Goal: Transaction & Acquisition: Purchase product/service

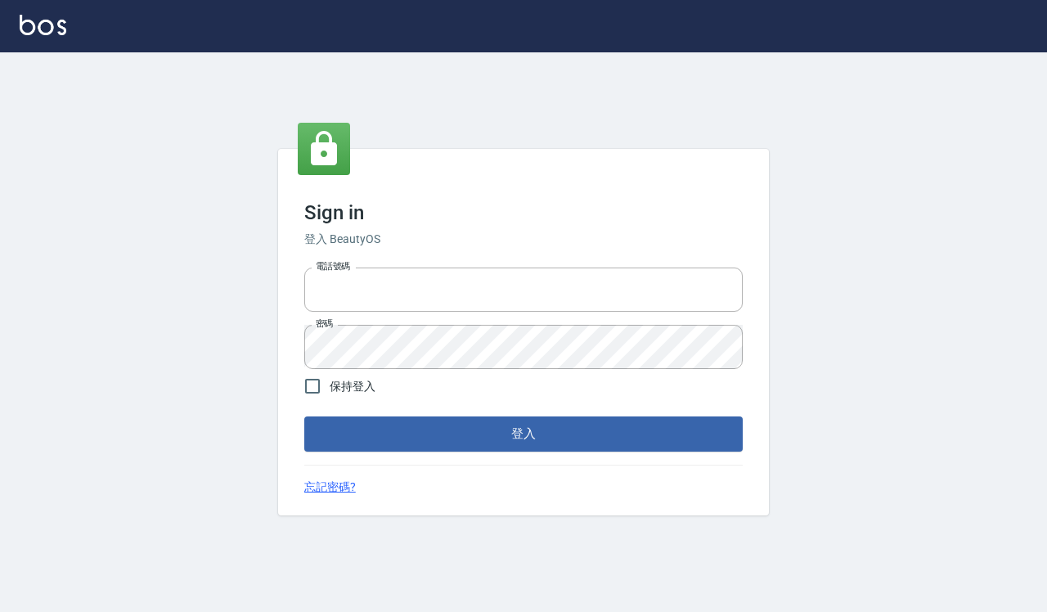
type input "0918733560"
click at [342, 388] on span "保持登入" at bounding box center [353, 386] width 46 height 17
click at [330, 388] on input "保持登入" at bounding box center [312, 386] width 34 height 34
checkbox input "true"
click at [413, 427] on button "登入" at bounding box center [523, 433] width 438 height 34
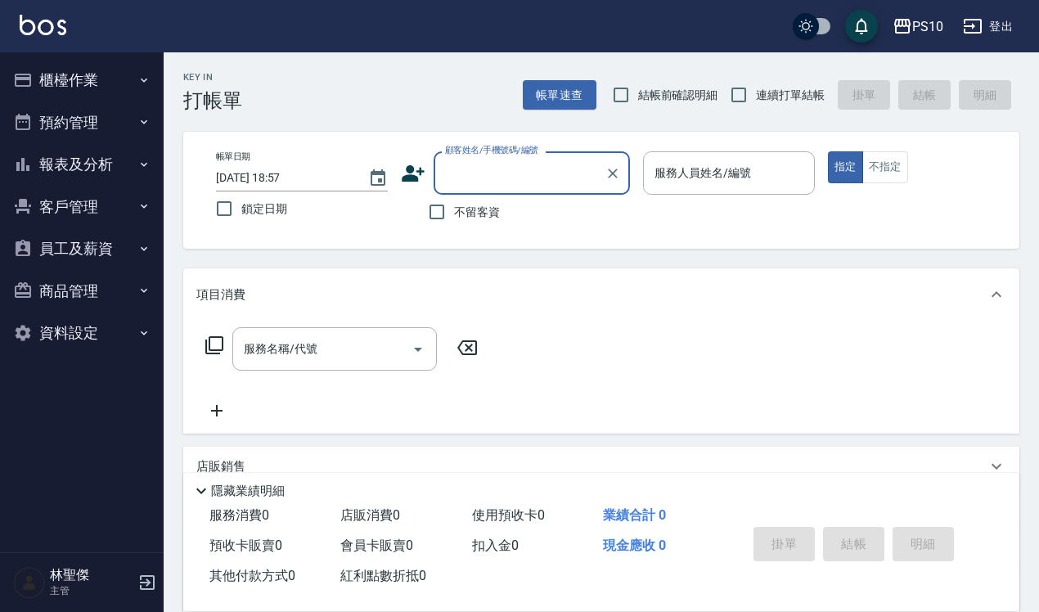
click at [692, 106] on label "結帳前確認明細" at bounding box center [660, 95] width 114 height 34
click at [638, 106] on input "結帳前確認明細" at bounding box center [620, 95] width 34 height 34
checkbox input "true"
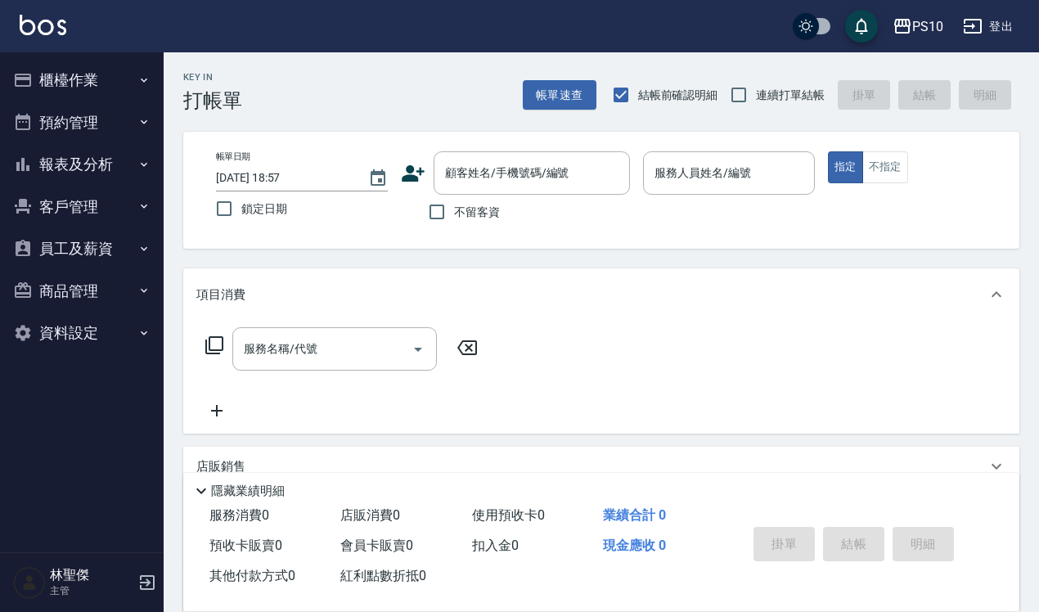
click at [774, 99] on span "連續打單結帳" at bounding box center [790, 95] width 69 height 17
click at [756, 99] on input "連續打單結帳" at bounding box center [738, 95] width 34 height 34
checkbox input "true"
click at [744, 166] on input "服務人員姓名/編號" at bounding box center [728, 173] width 157 height 29
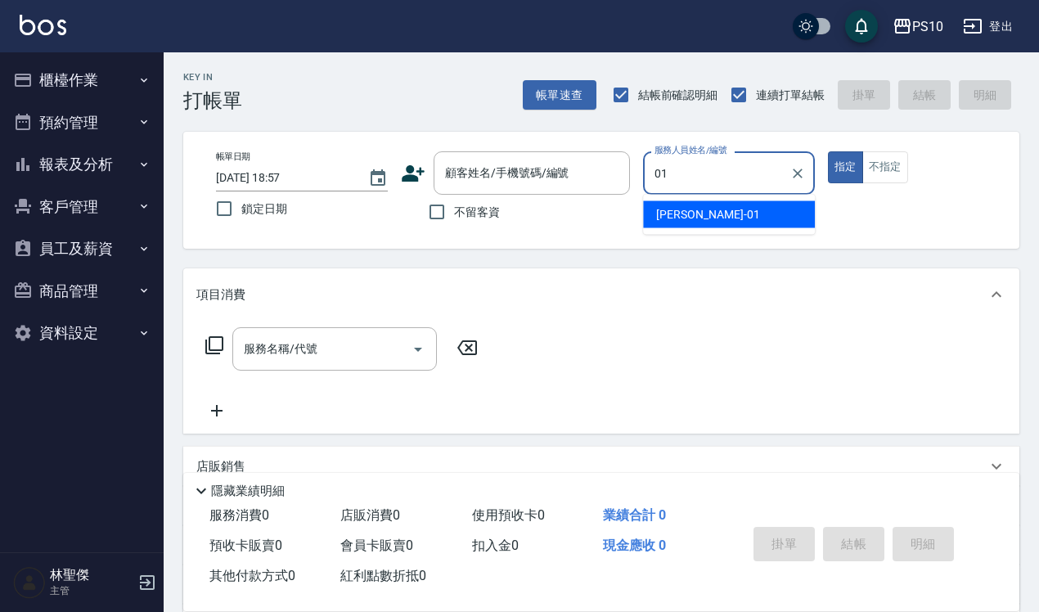
type input "[PERSON_NAME]-01"
type button "true"
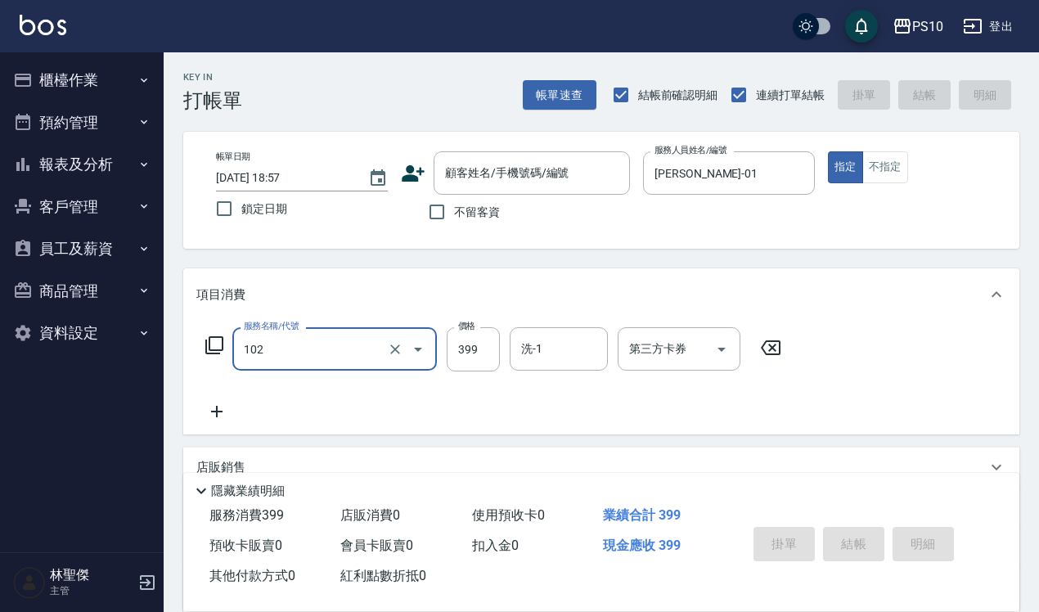
type input "SPA洗髮399(102)"
click at [489, 213] on span "不留客資" at bounding box center [477, 212] width 46 height 17
click at [454, 213] on input "不留客資" at bounding box center [436, 212] width 34 height 34
checkbox input "true"
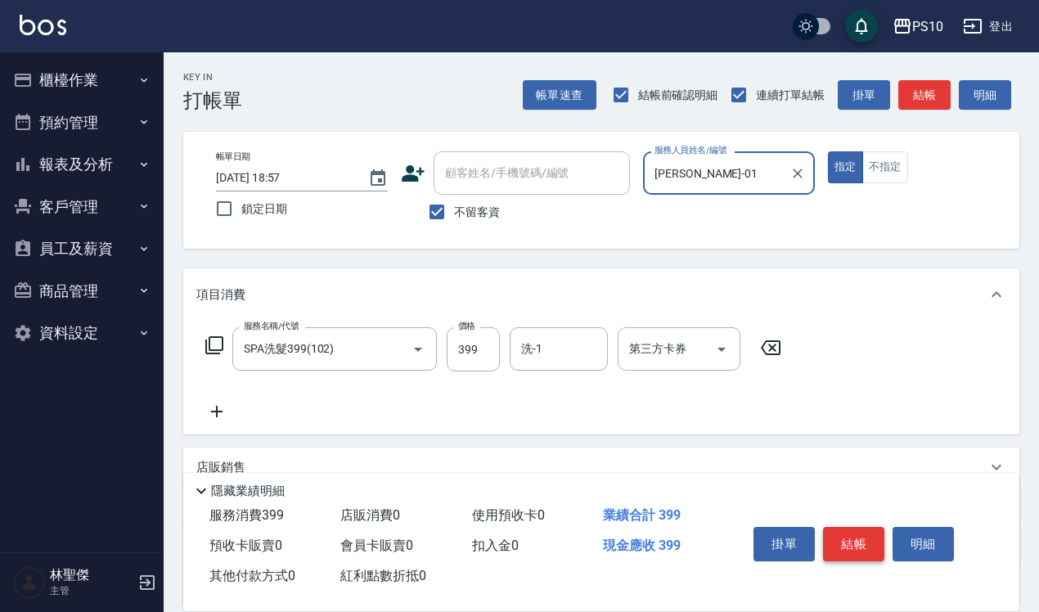
click at [859, 544] on button "結帳" at bounding box center [853, 544] width 61 height 34
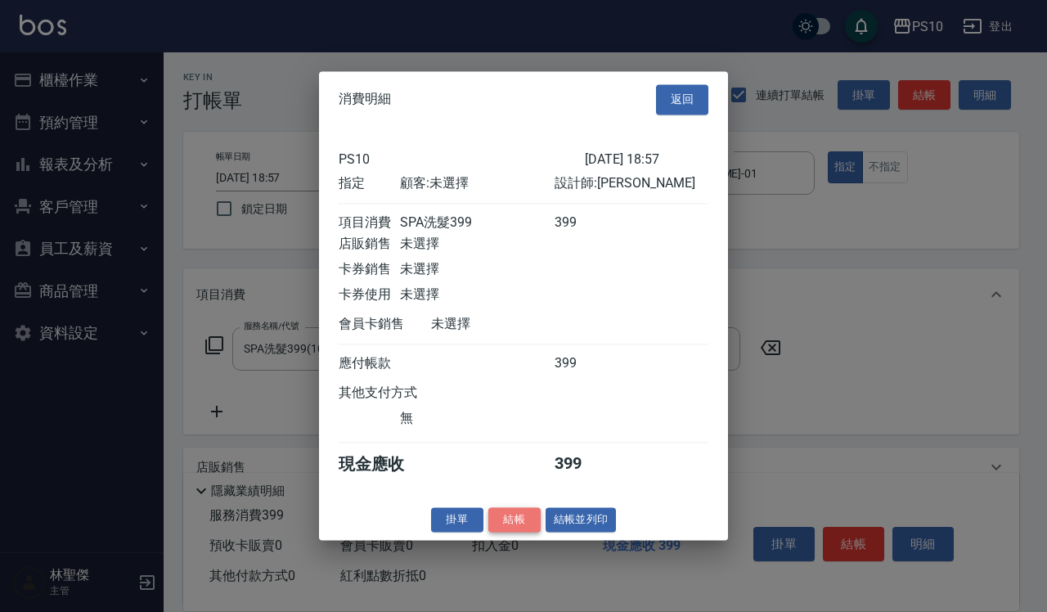
click at [513, 532] on button "結帳" at bounding box center [514, 519] width 52 height 25
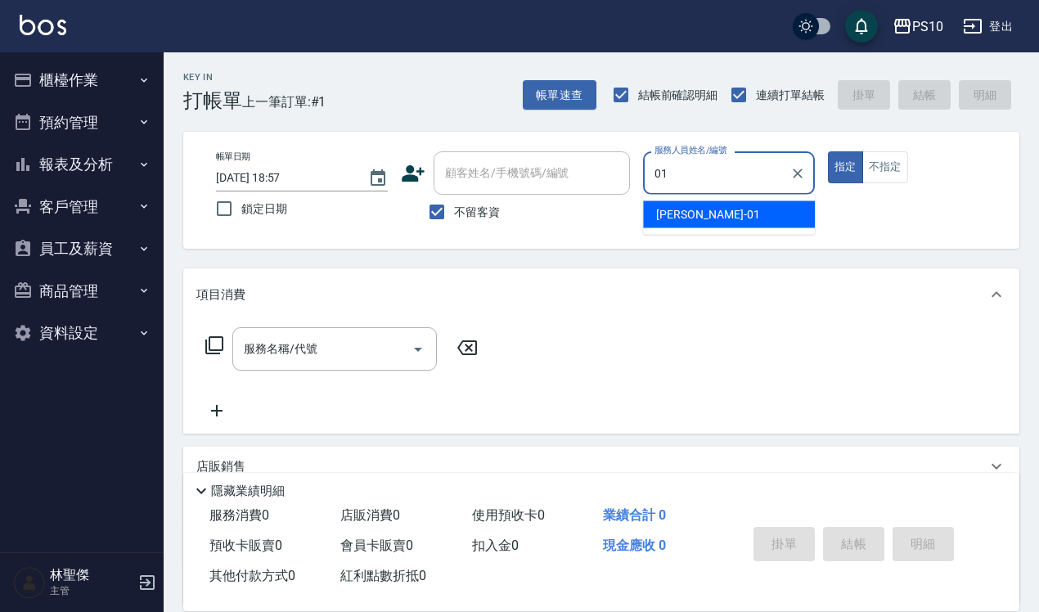
type input "[PERSON_NAME]-01"
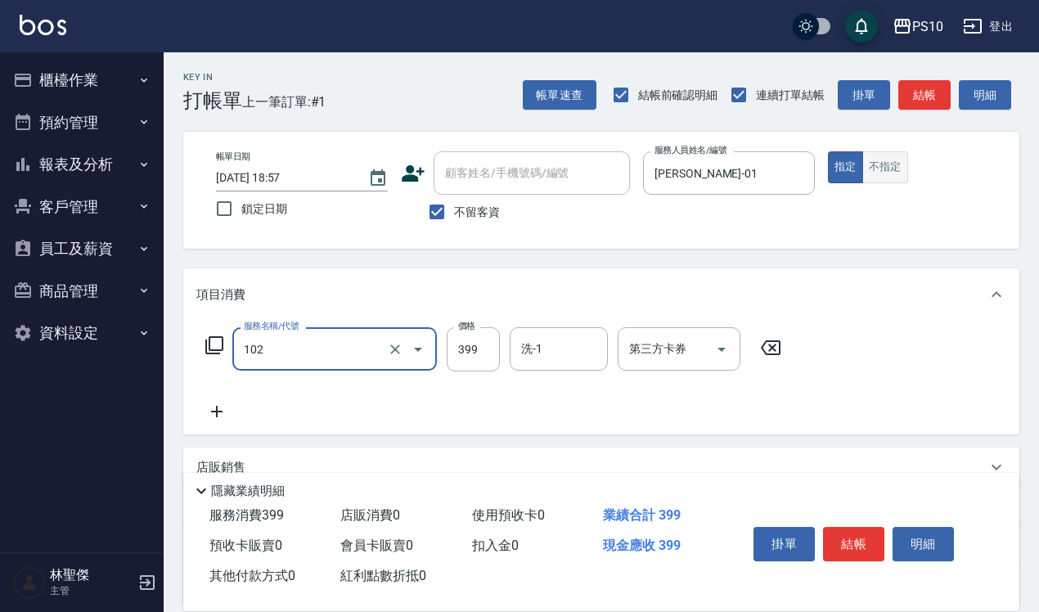
type input "SPA洗髮399(102)"
click at [895, 177] on button "不指定" at bounding box center [885, 167] width 46 height 32
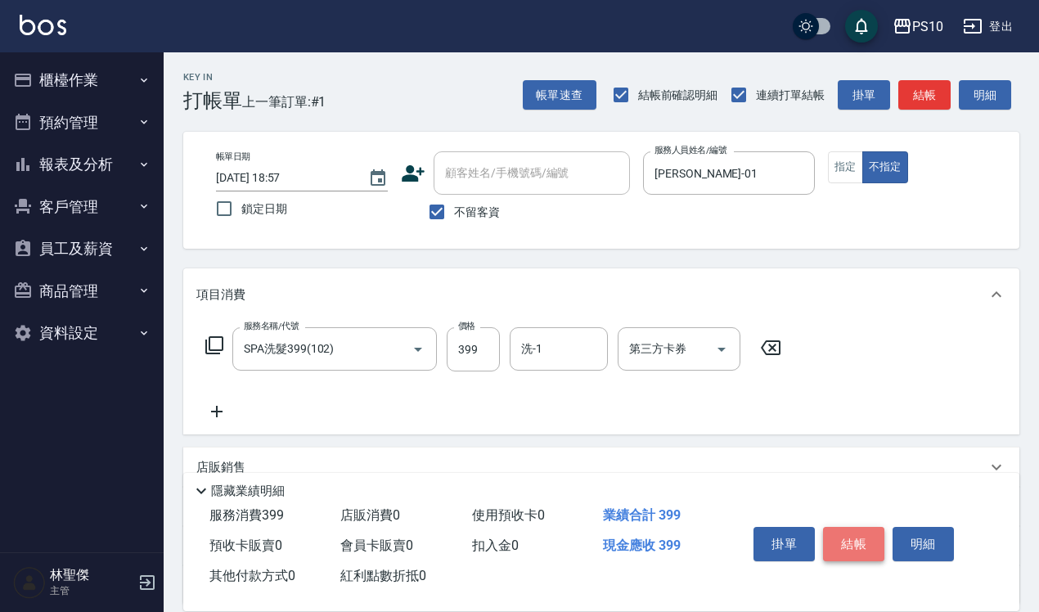
click at [855, 528] on button "結帳" at bounding box center [853, 544] width 61 height 34
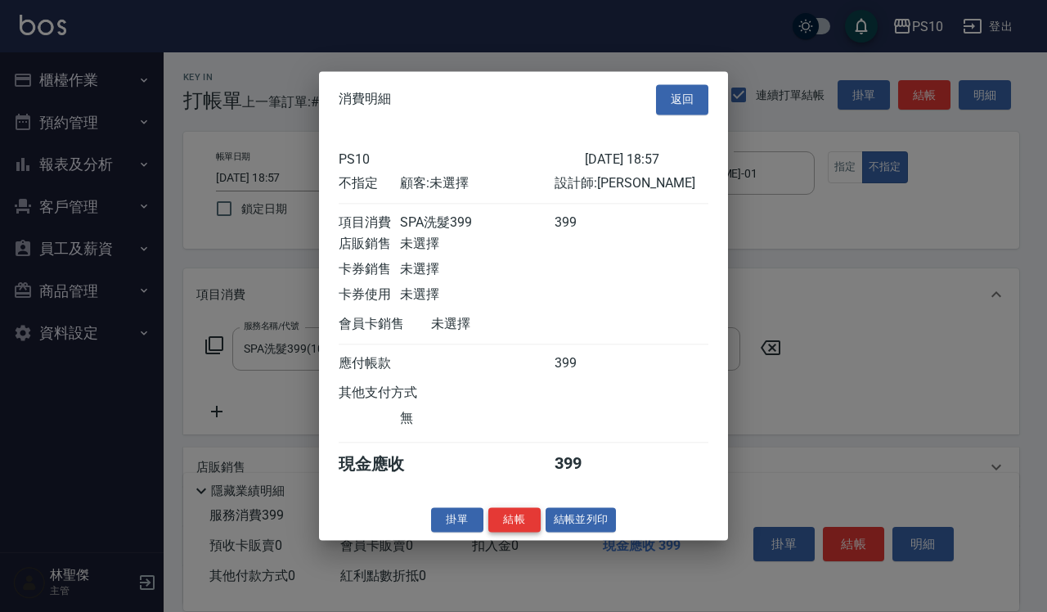
click at [518, 532] on button "結帳" at bounding box center [514, 519] width 52 height 25
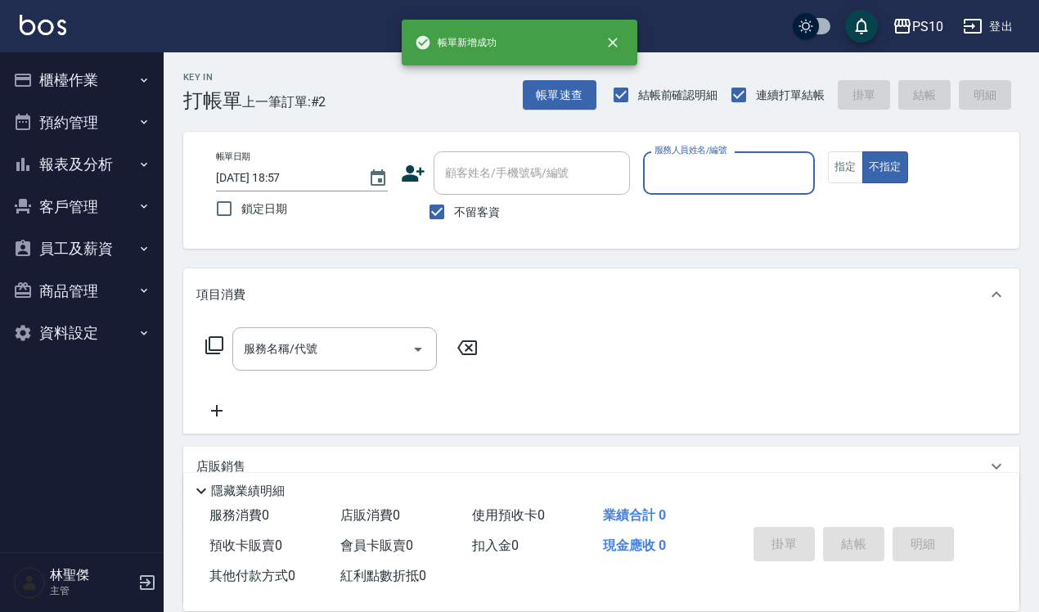
click at [720, 161] on input "服務人員姓名/編號" at bounding box center [728, 173] width 157 height 29
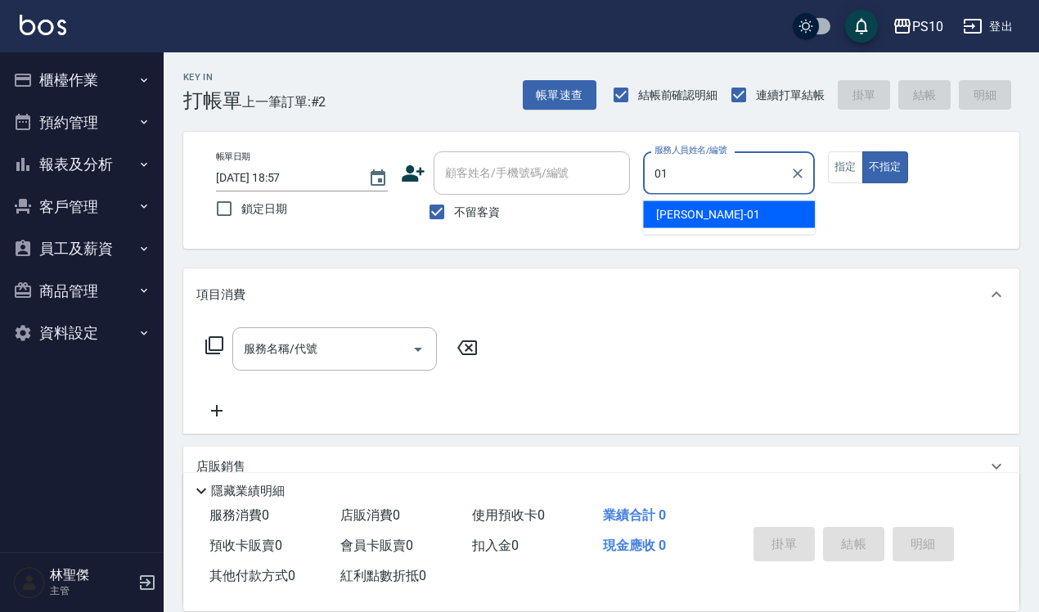
type input "[PERSON_NAME]-01"
type button "false"
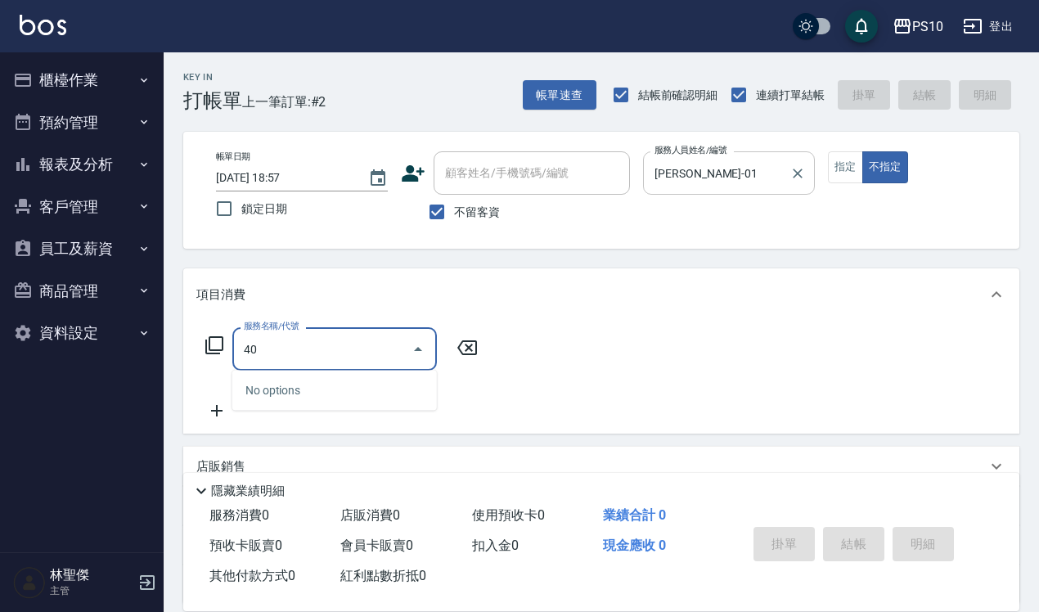
type input "4"
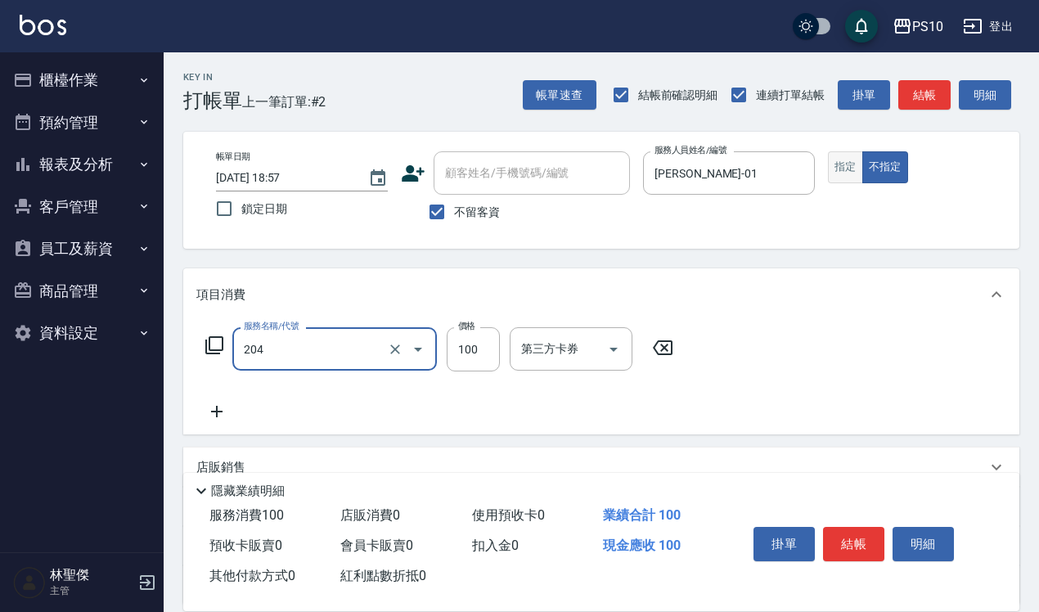
type input "剪瀏海(204)"
click at [855, 173] on button "指定" at bounding box center [845, 167] width 35 height 32
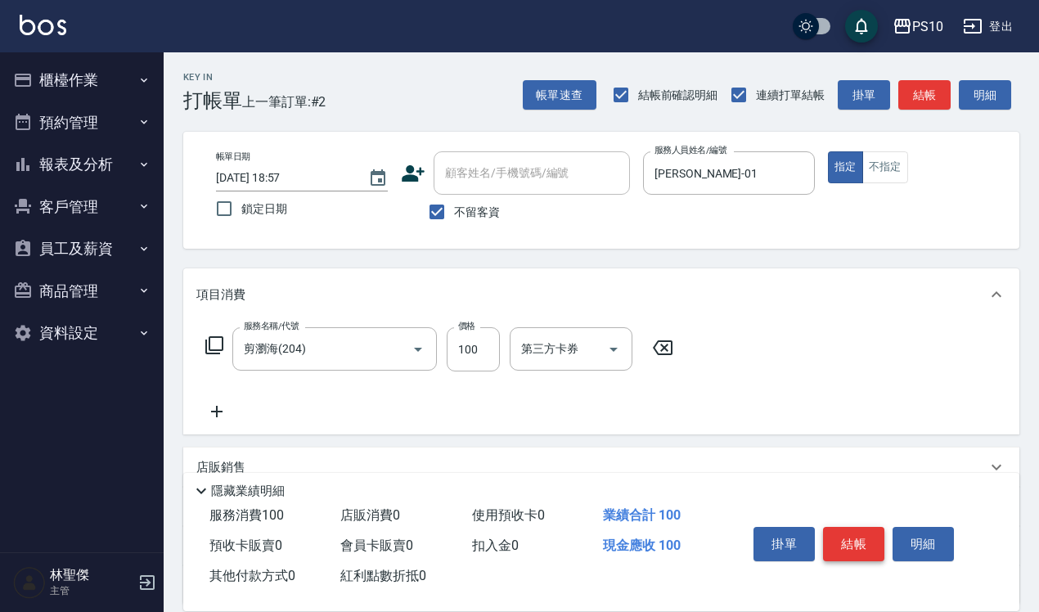
click at [860, 527] on button "結帳" at bounding box center [853, 544] width 61 height 34
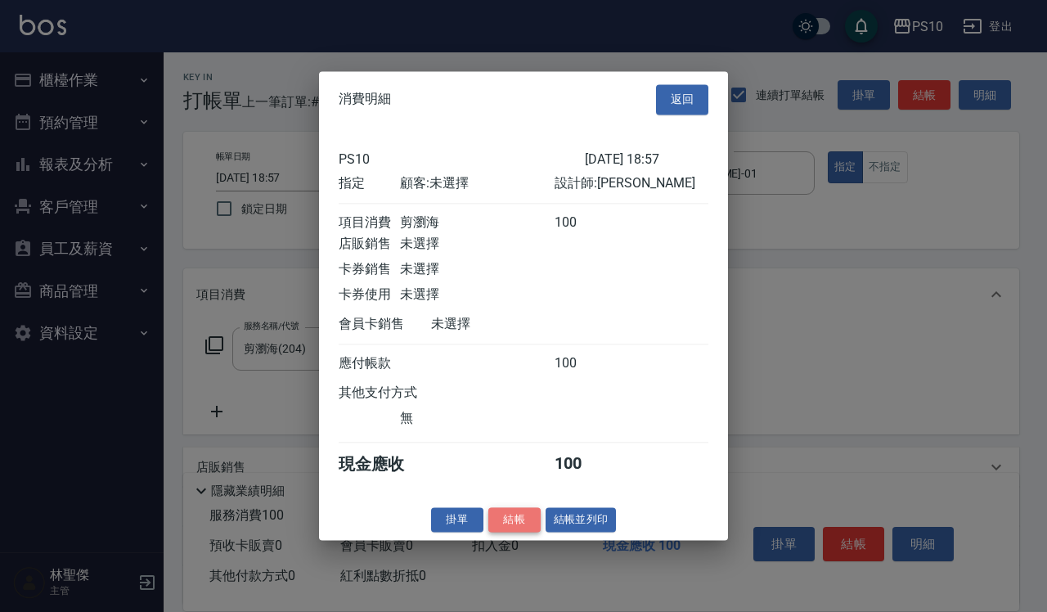
click at [521, 529] on button "結帳" at bounding box center [514, 519] width 52 height 25
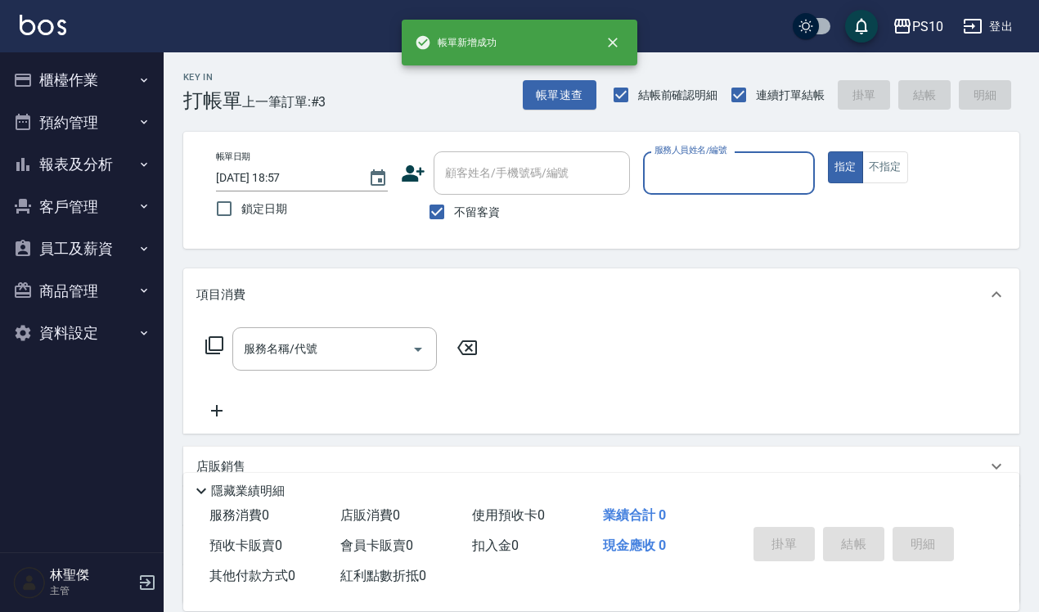
click at [711, 168] on input "服務人員姓名/編號" at bounding box center [728, 173] width 157 height 29
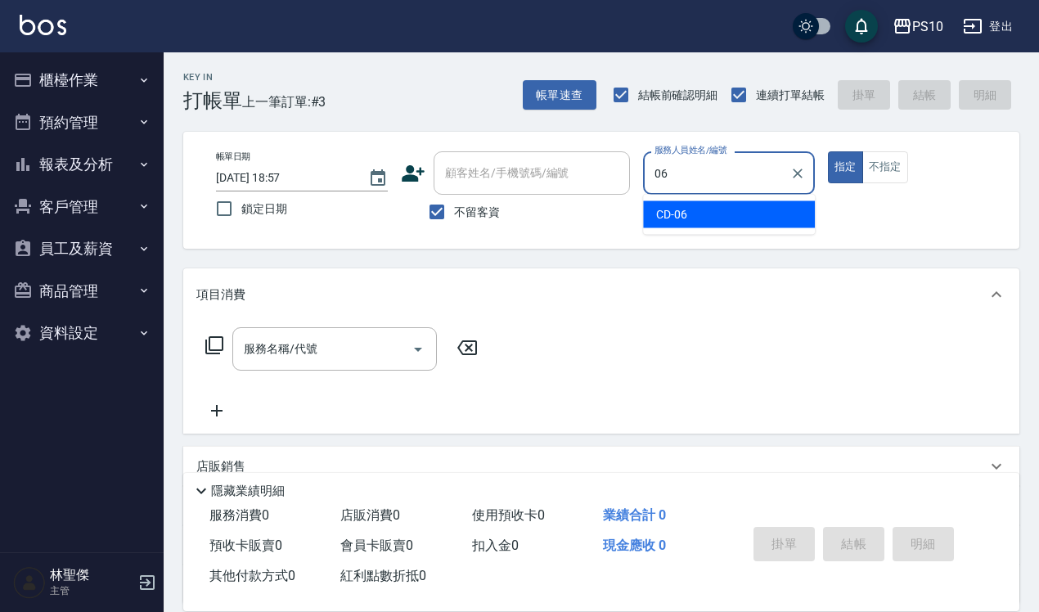
type input "CD-06"
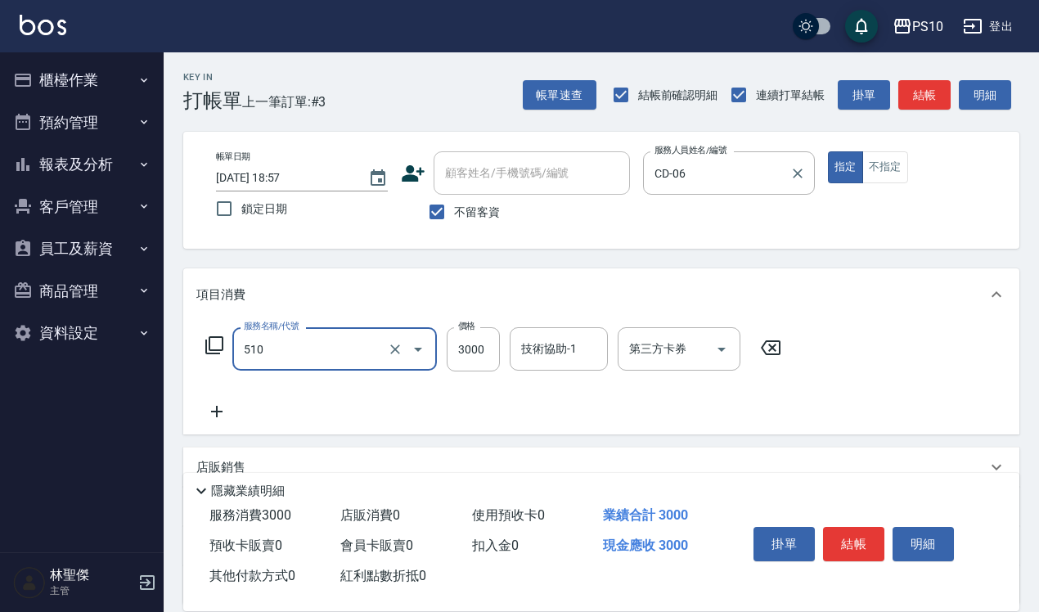
type input "離子護(510)"
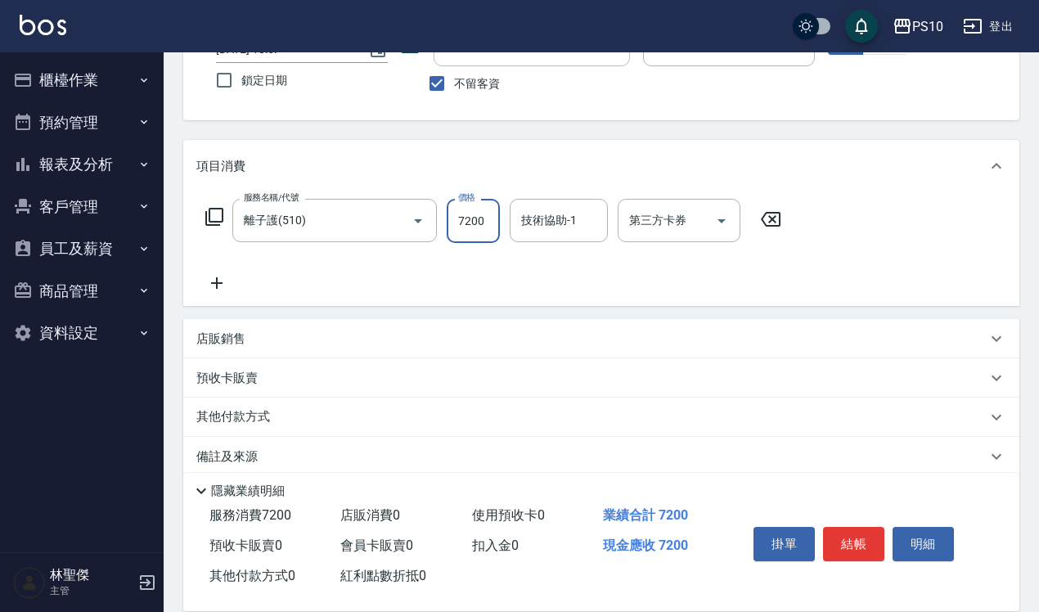
scroll to position [148, 0]
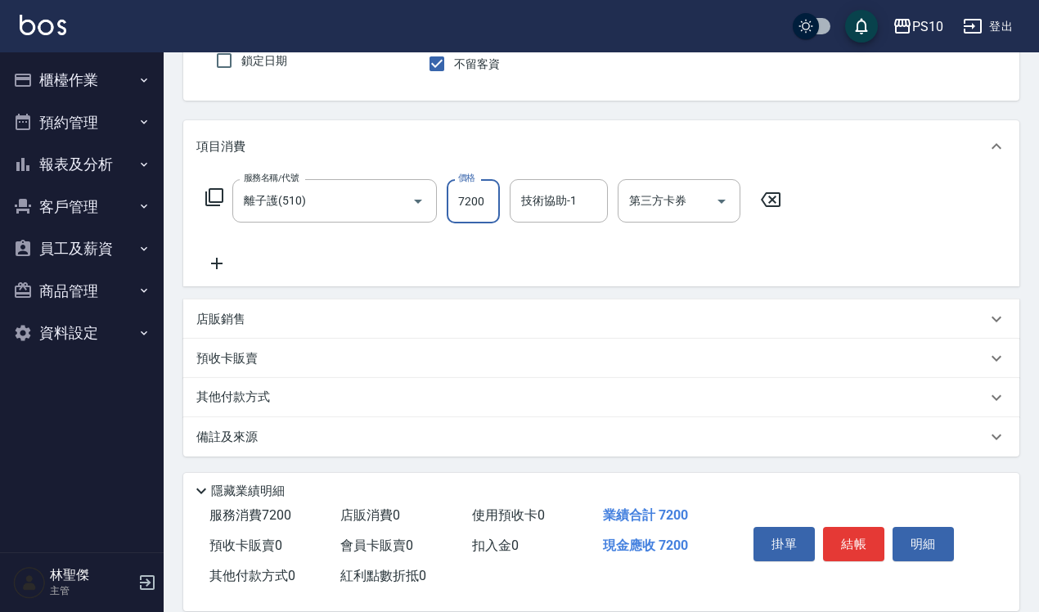
type input "7200"
click at [307, 394] on div "其他付款方式" at bounding box center [591, 397] width 790 height 18
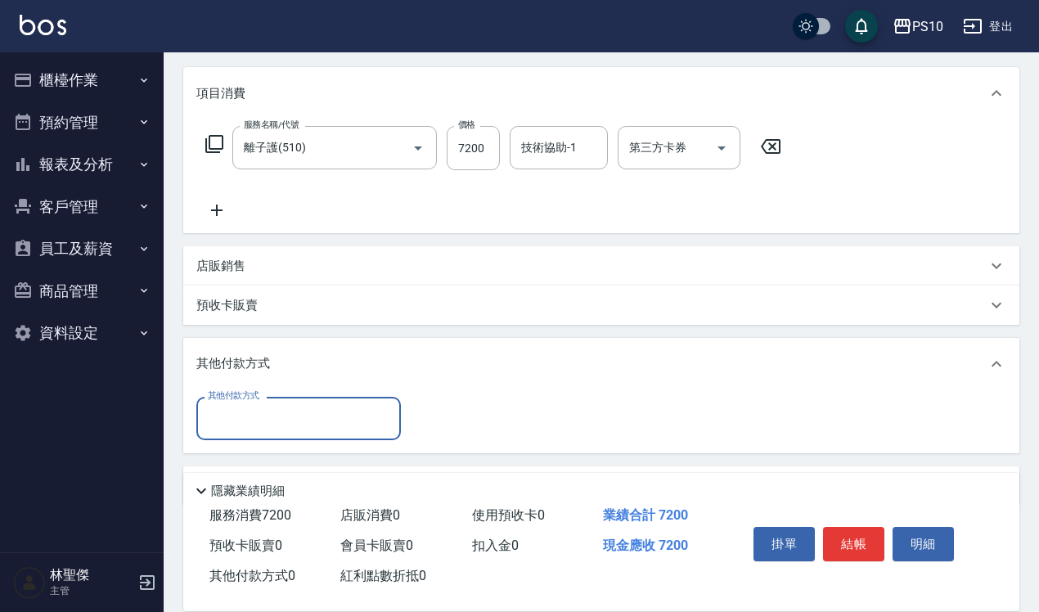
scroll to position [250, 0]
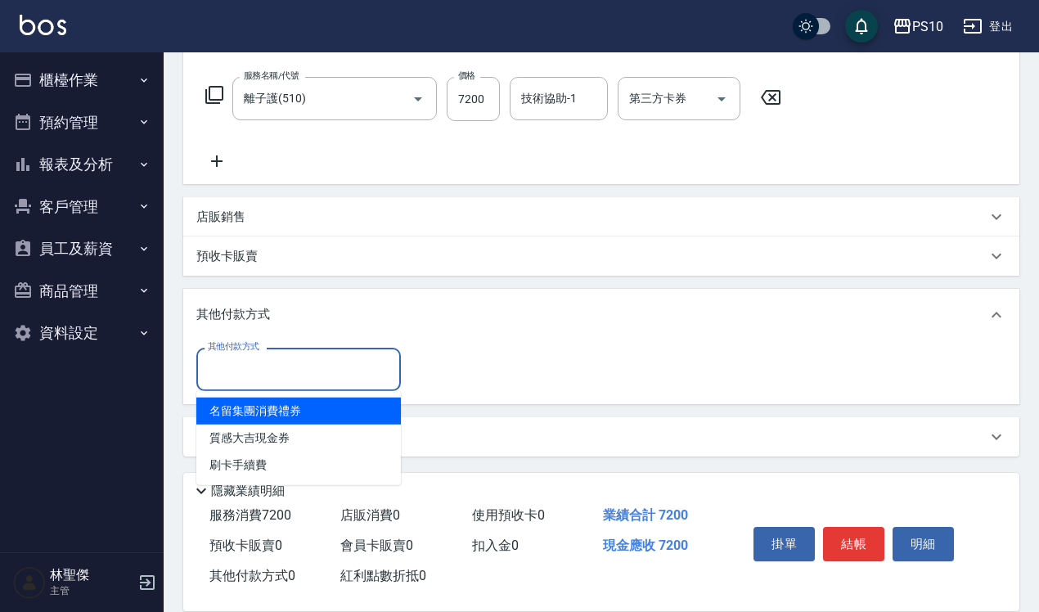
click at [312, 368] on input "其他付款方式" at bounding box center [299, 369] width 190 height 29
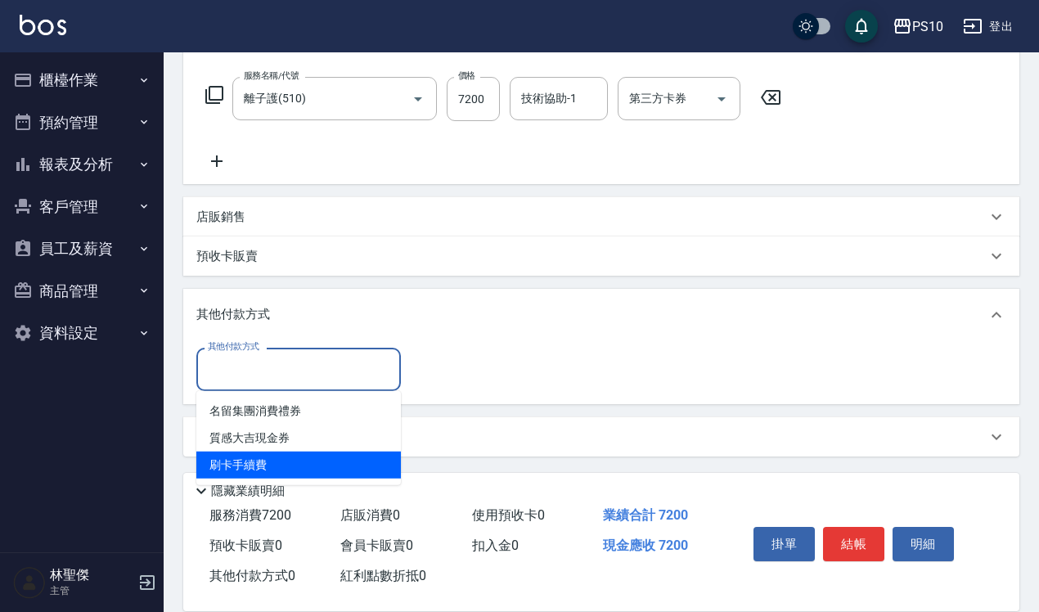
click at [312, 451] on span "刷卡手續費" at bounding box center [298, 464] width 204 height 27
type input "刷卡手續費"
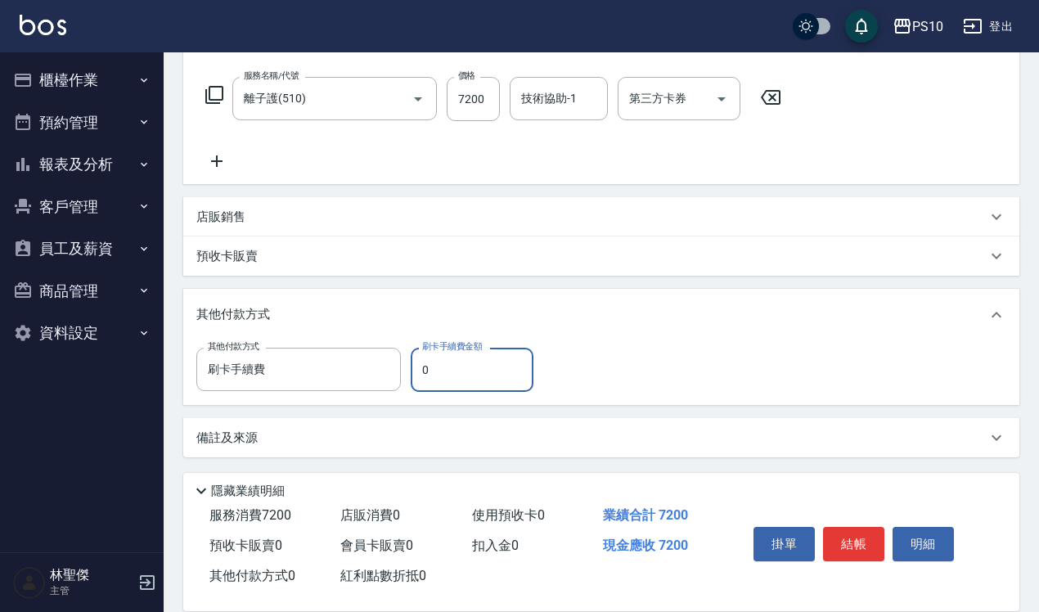
drag, startPoint x: 415, startPoint y: 368, endPoint x: 432, endPoint y: 370, distance: 17.2
click at [432, 370] on input "0" at bounding box center [471, 370] width 123 height 44
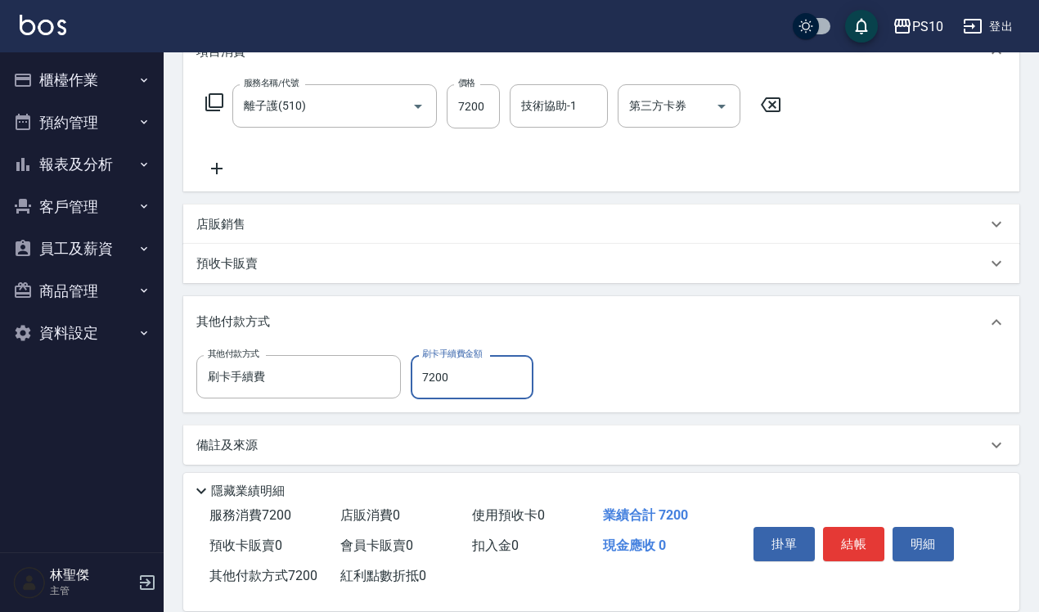
scroll to position [0, 0]
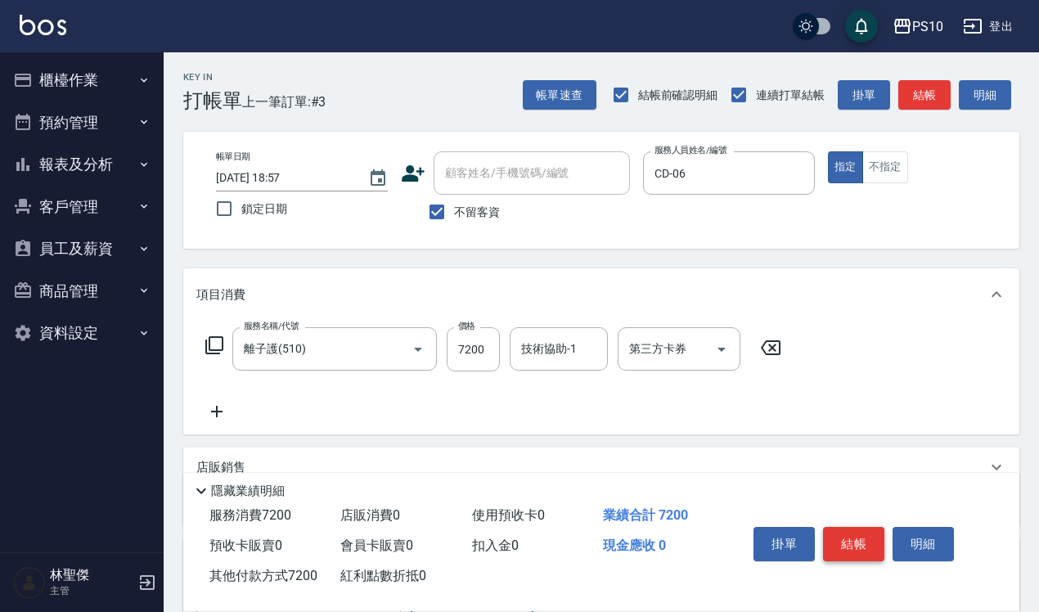
type input "7200"
click at [852, 536] on button "結帳" at bounding box center [853, 544] width 61 height 34
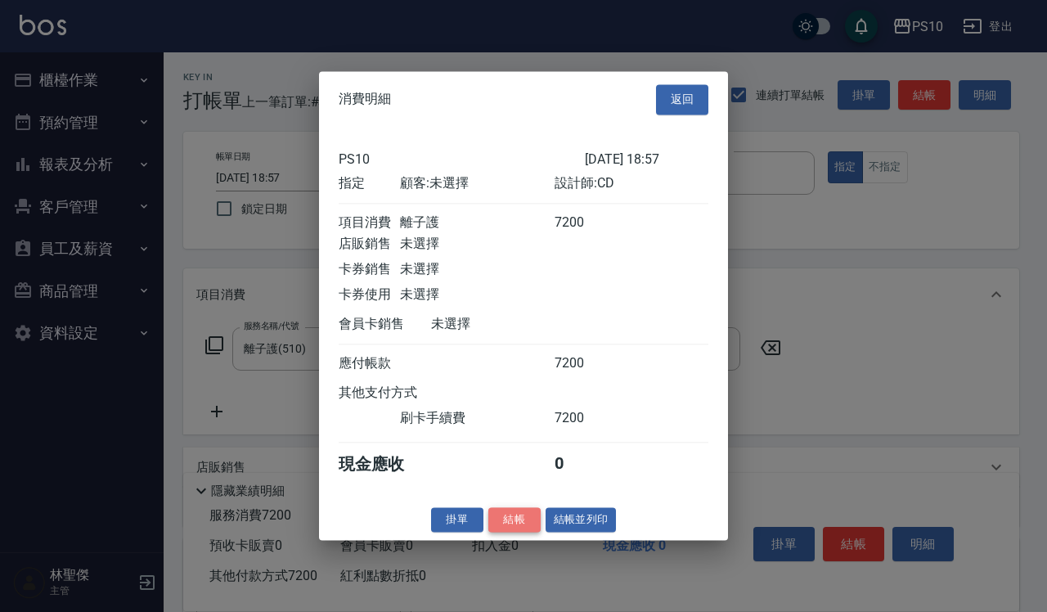
click at [509, 532] on button "結帳" at bounding box center [514, 519] width 52 height 25
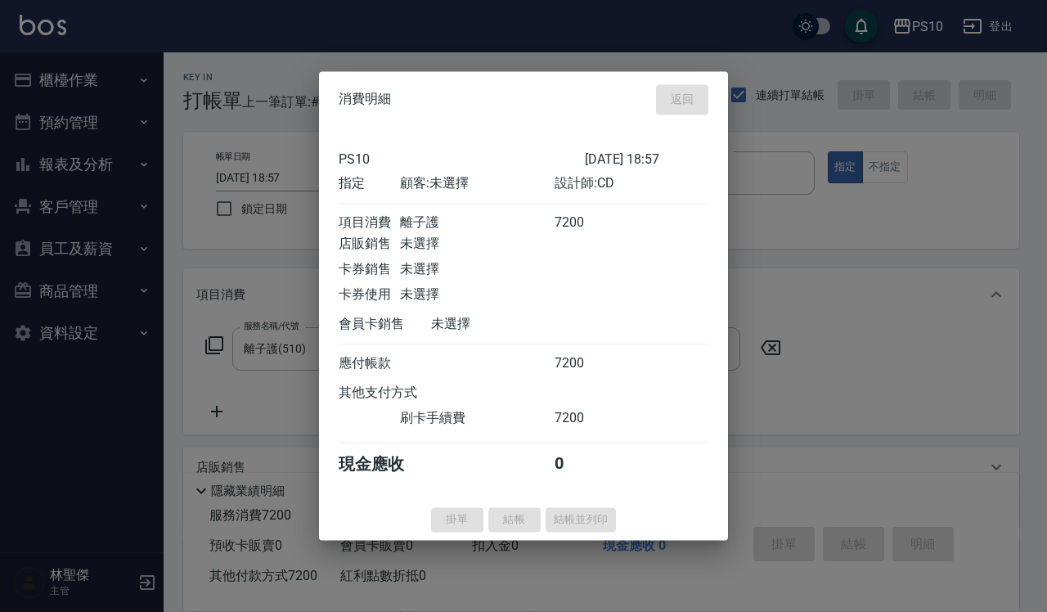
type input "[DATE] 18:58"
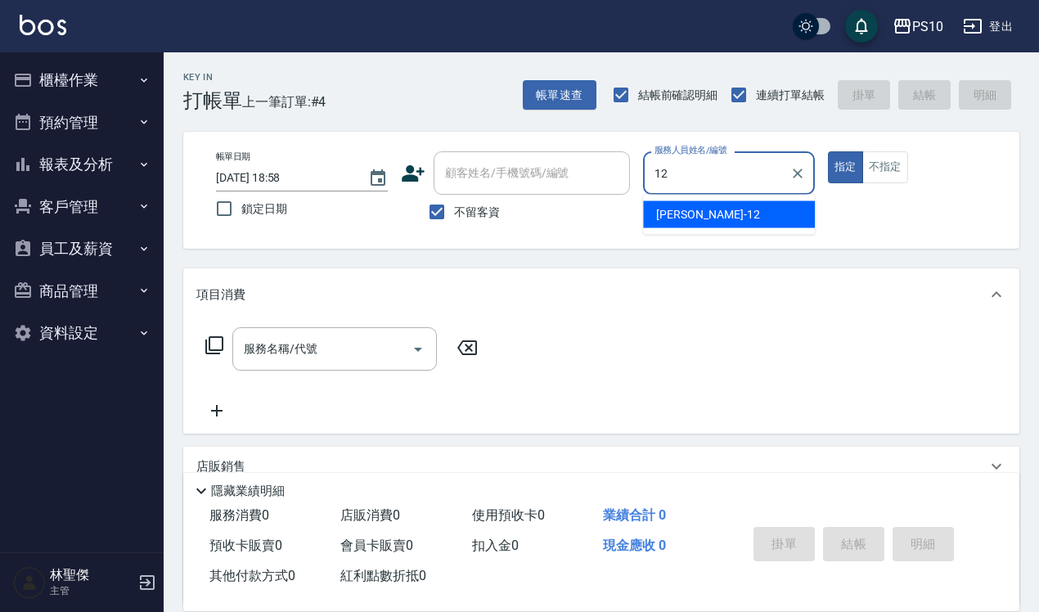
type input "[PERSON_NAME]-12"
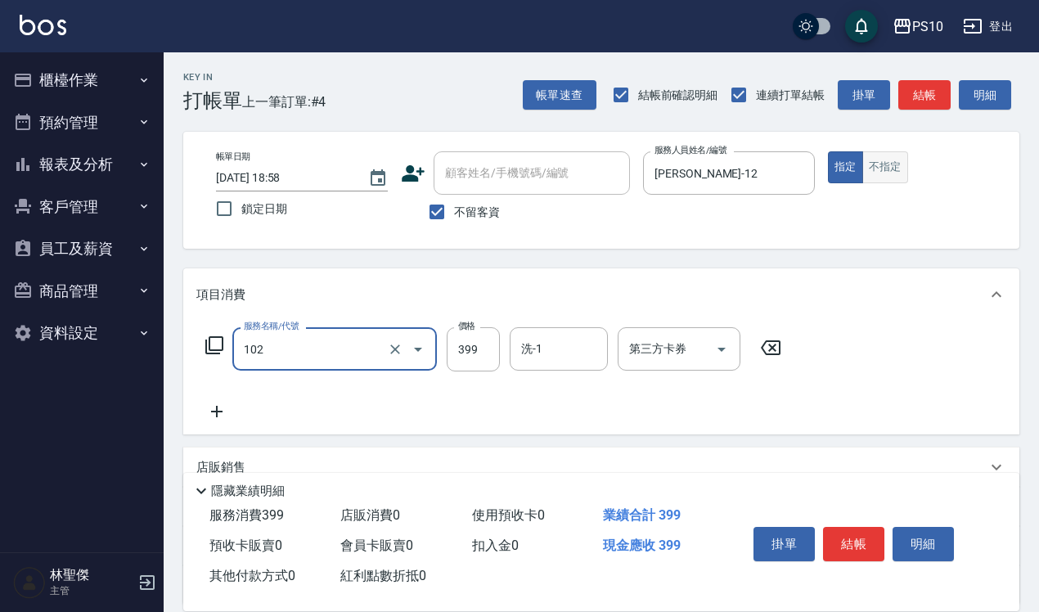
type input "SPA洗髮399(102)"
click at [883, 172] on button "不指定" at bounding box center [885, 167] width 46 height 32
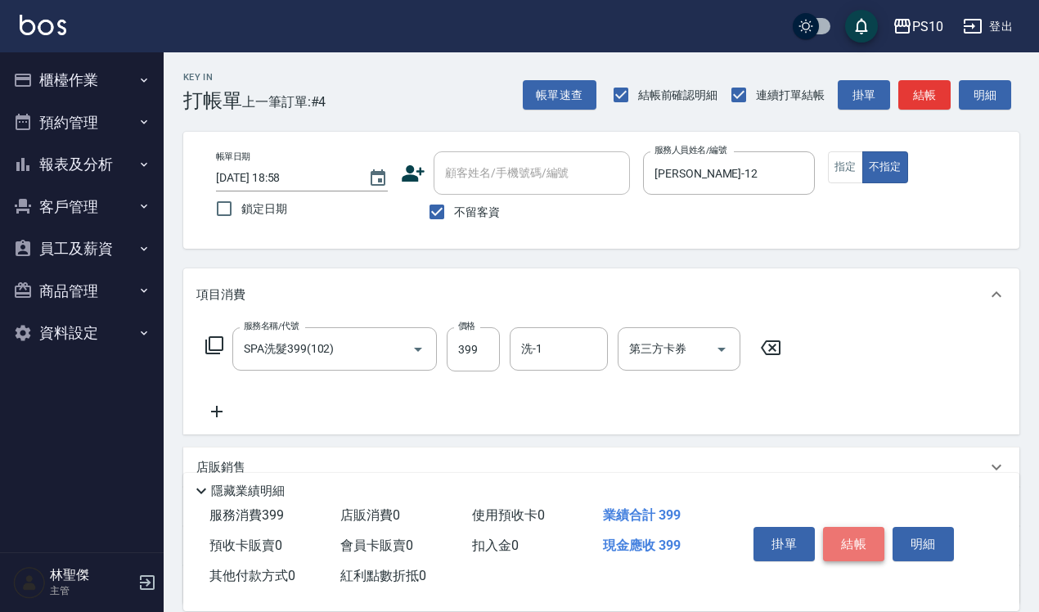
click at [850, 536] on button "結帳" at bounding box center [853, 544] width 61 height 34
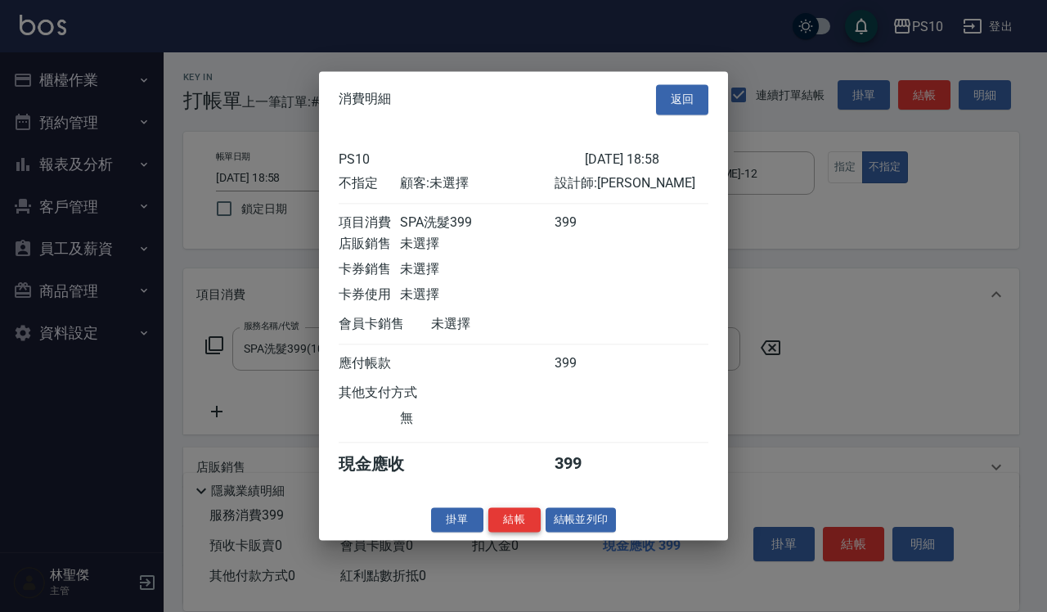
click at [512, 525] on button "結帳" at bounding box center [514, 519] width 52 height 25
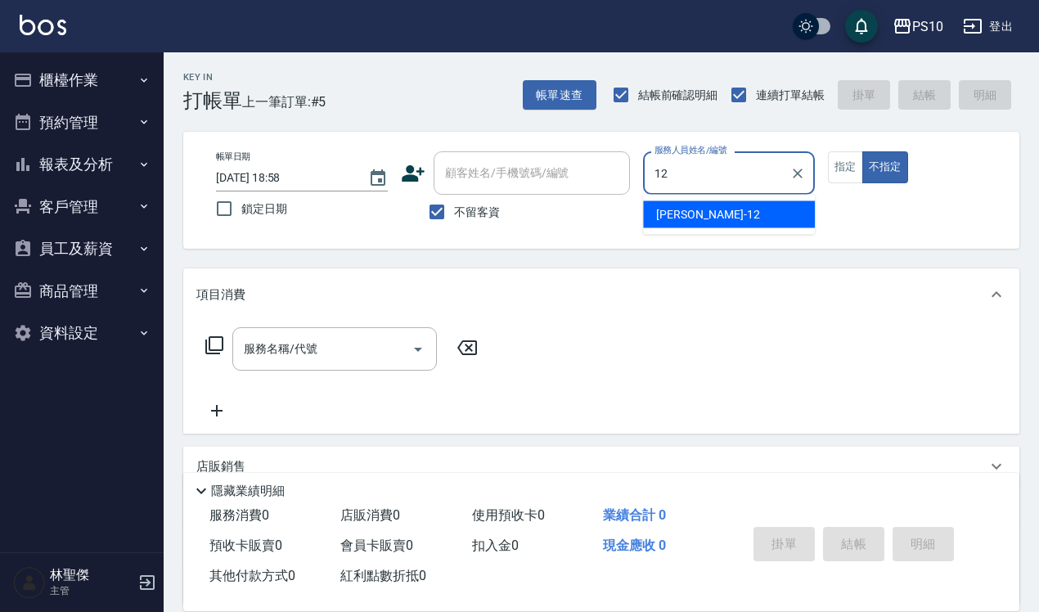
type input "[PERSON_NAME]-12"
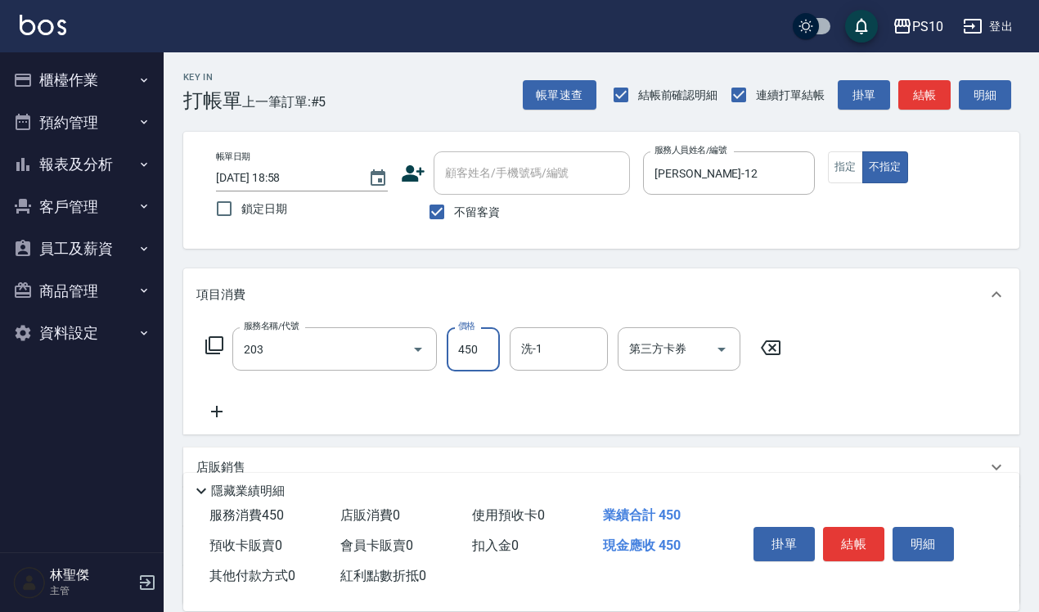
type input "剪+洗(203)"
click at [859, 527] on button "結帳" at bounding box center [853, 544] width 61 height 34
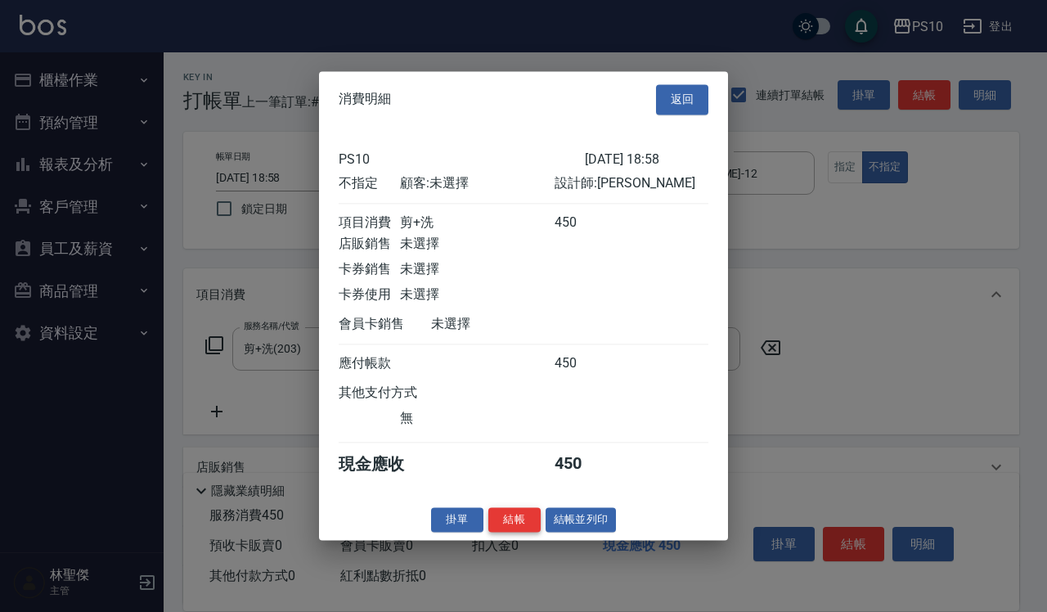
click at [530, 532] on button "結帳" at bounding box center [514, 519] width 52 height 25
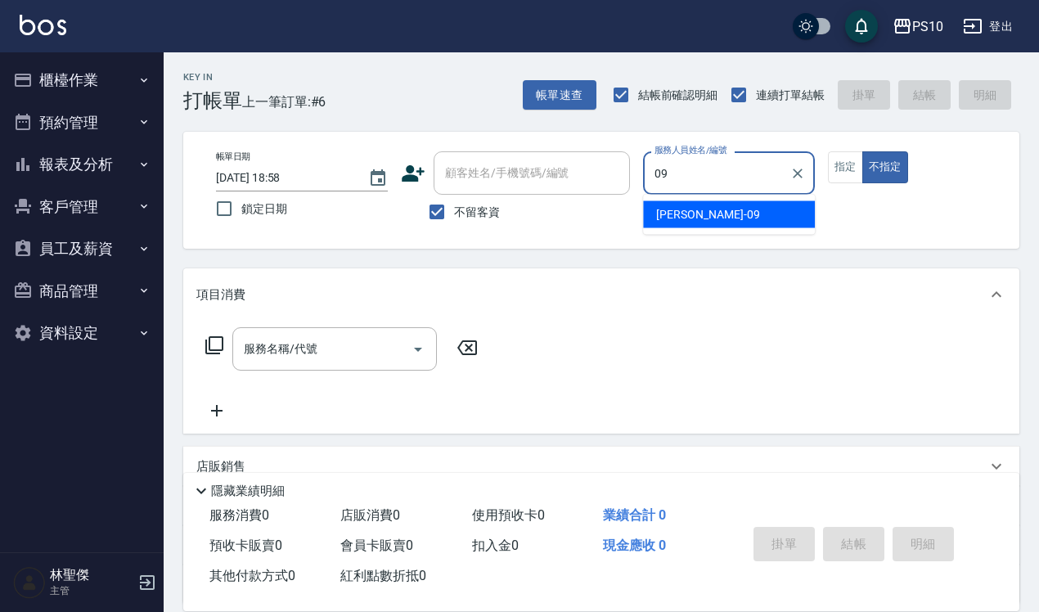
type input "[PERSON_NAME]-09"
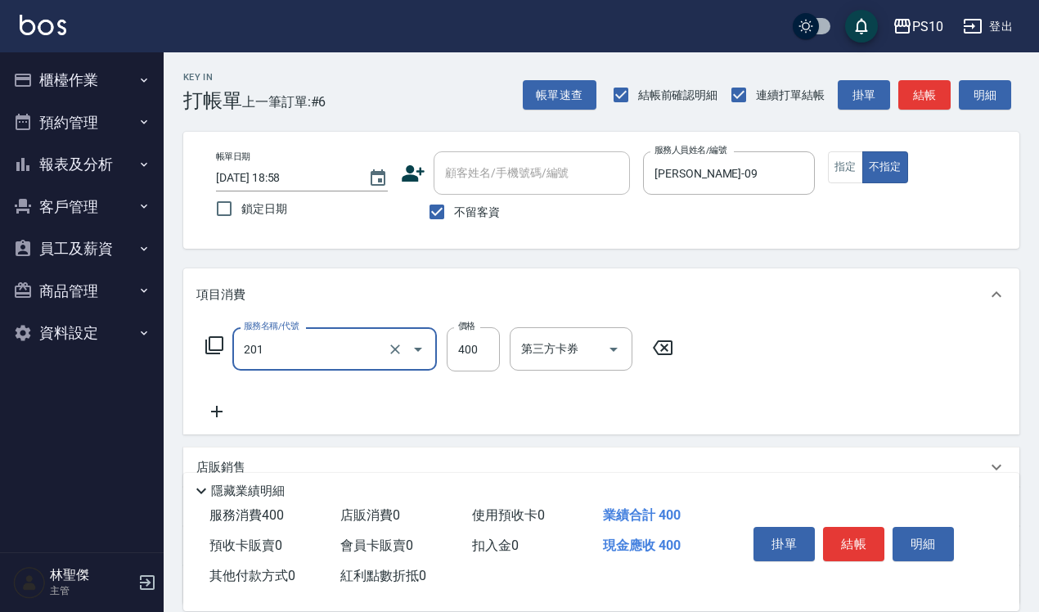
type input "剪髮(201)"
type input "300"
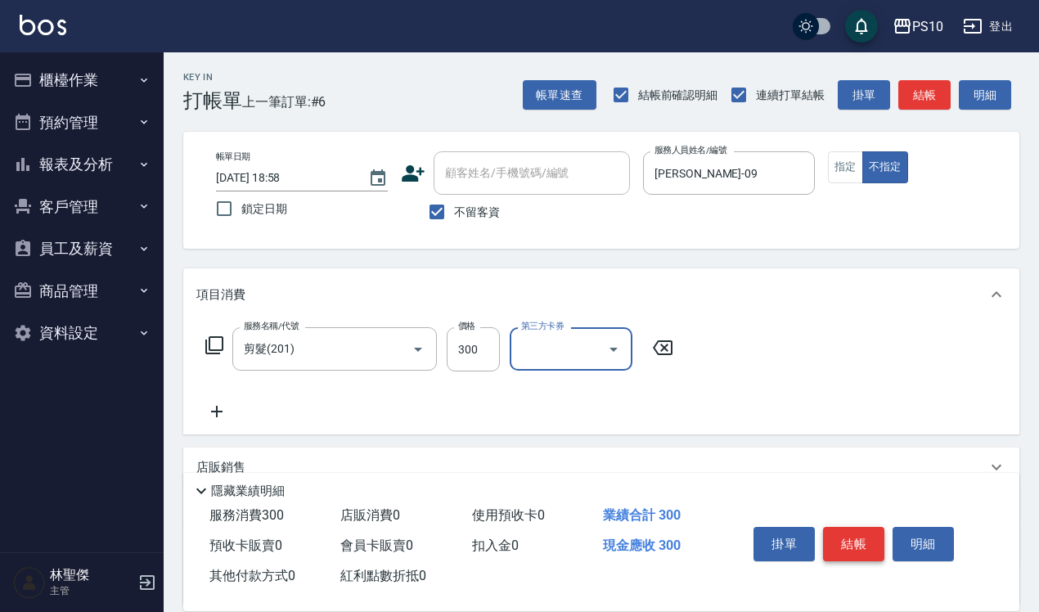
click at [865, 527] on button "結帳" at bounding box center [853, 544] width 61 height 34
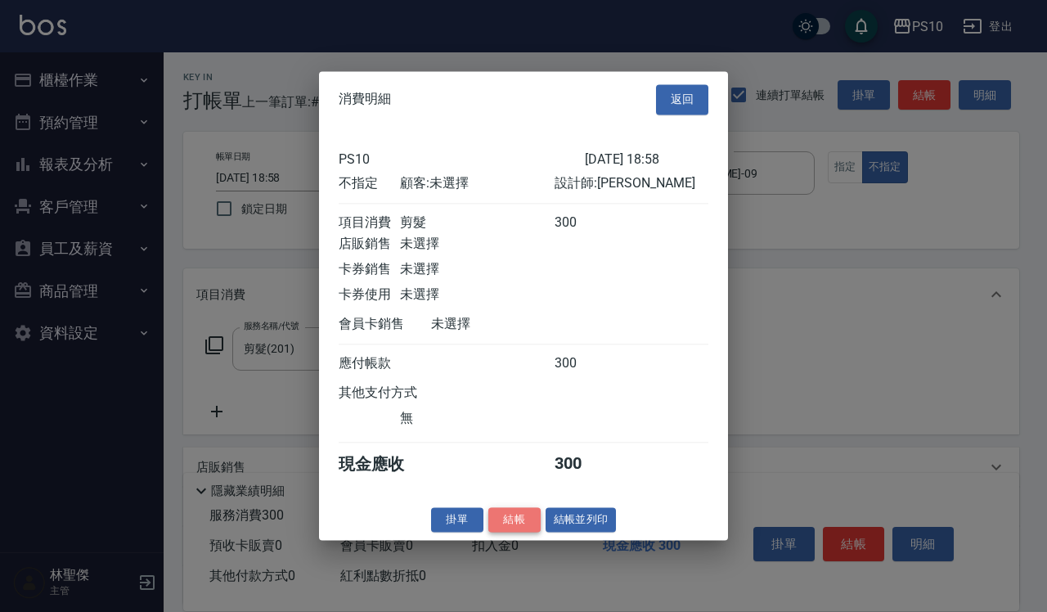
click at [501, 532] on button "結帳" at bounding box center [514, 519] width 52 height 25
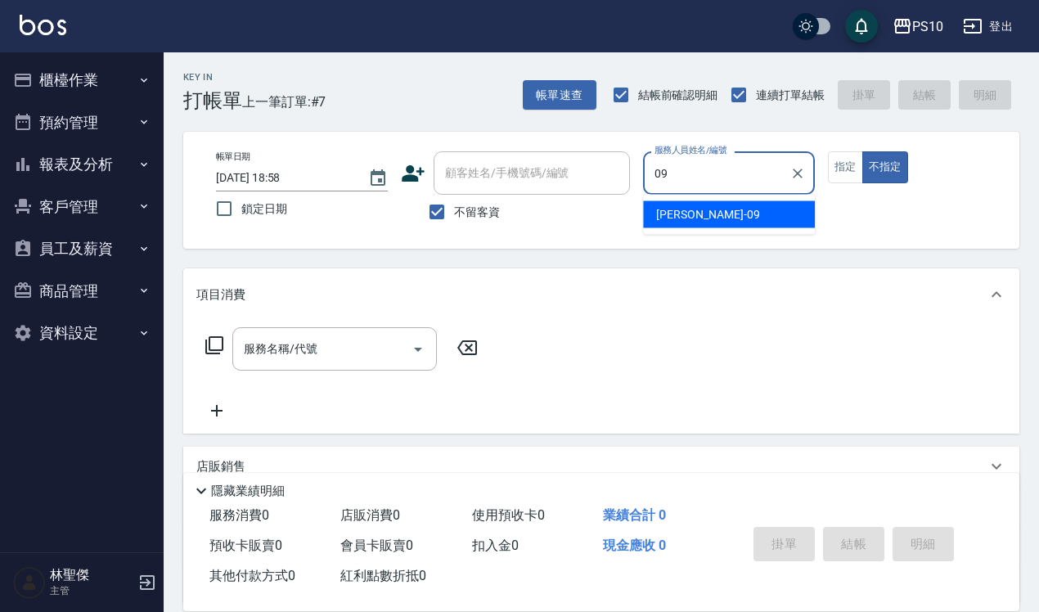
type input "[PERSON_NAME]-09"
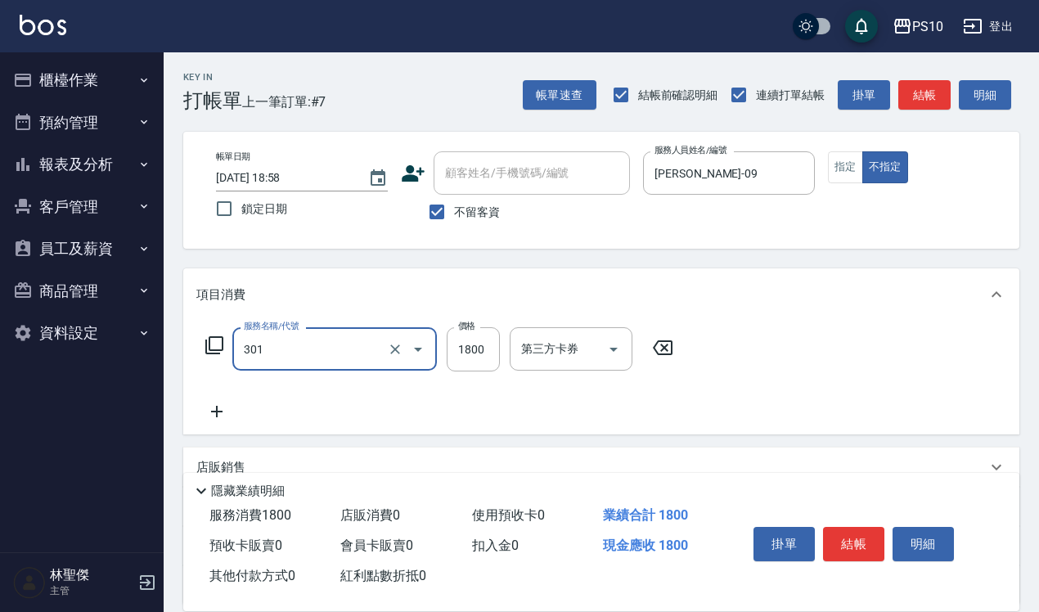
type input "冷燙短髮(301)"
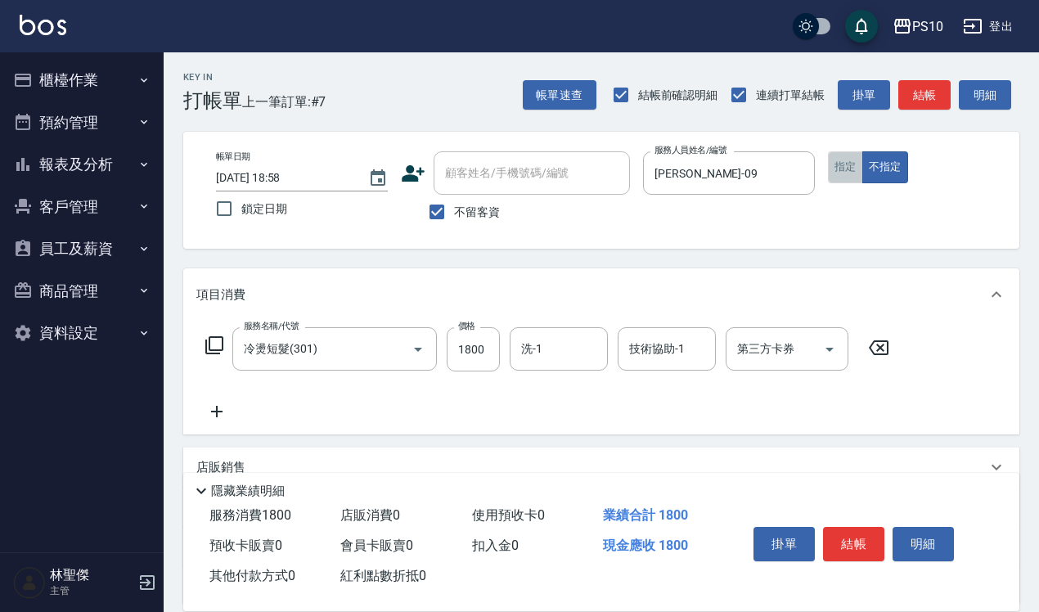
click at [842, 166] on button "指定" at bounding box center [845, 167] width 35 height 32
click at [855, 527] on button "結帳" at bounding box center [853, 544] width 61 height 34
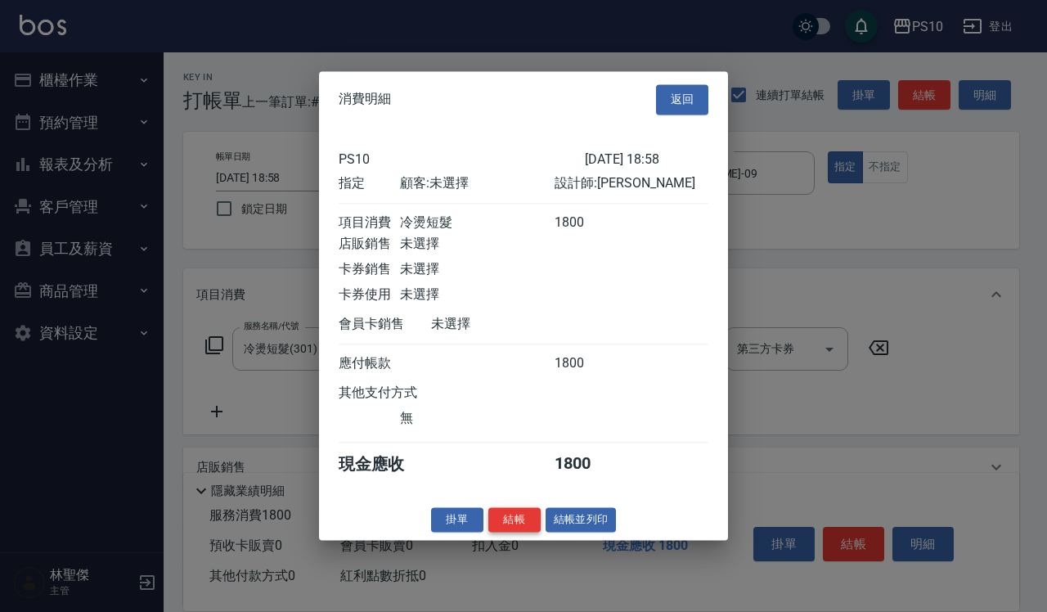
click at [536, 527] on button "結帳" at bounding box center [514, 519] width 52 height 25
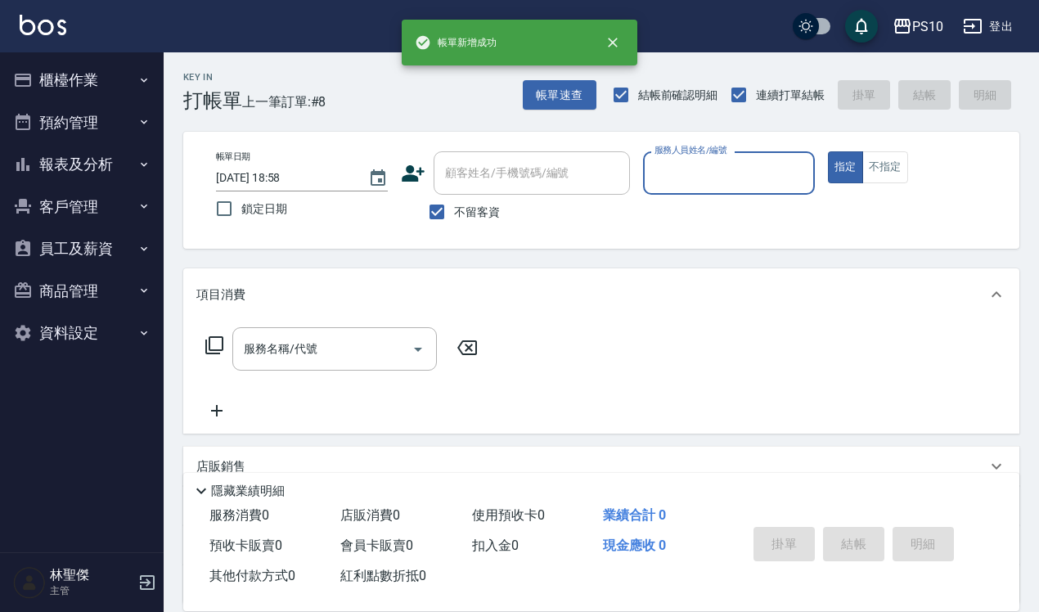
click at [750, 173] on input "服務人員姓名/編號" at bounding box center [728, 173] width 157 height 29
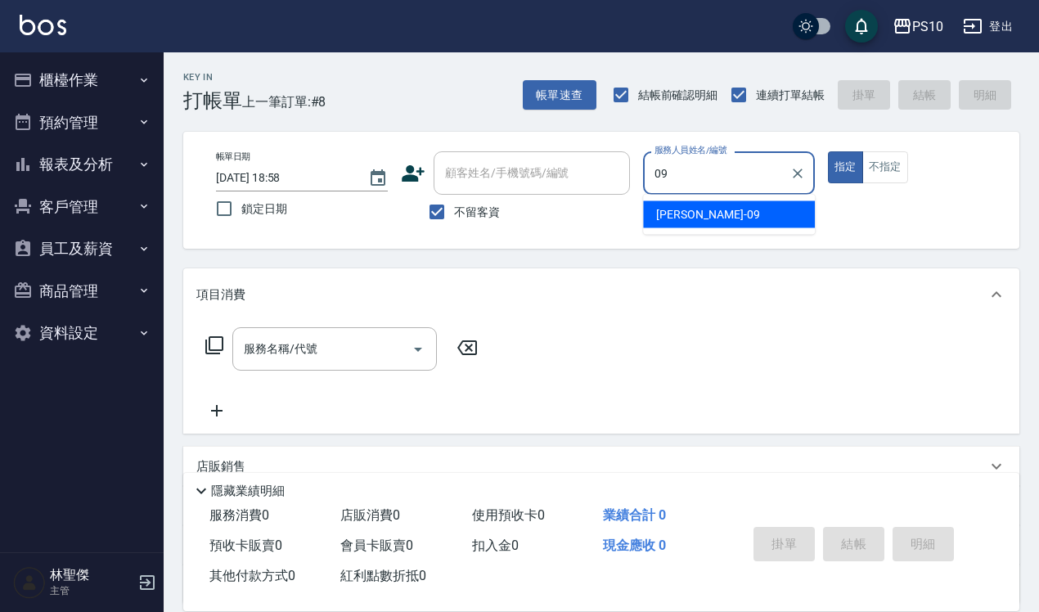
type input "[PERSON_NAME]-09"
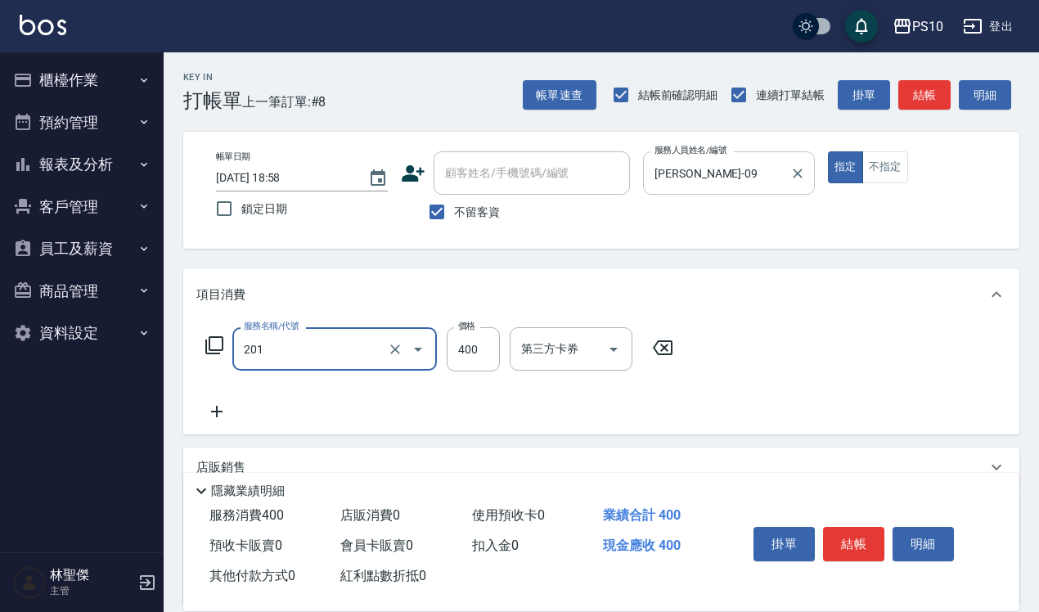
type input "剪髮(201)"
type input "350"
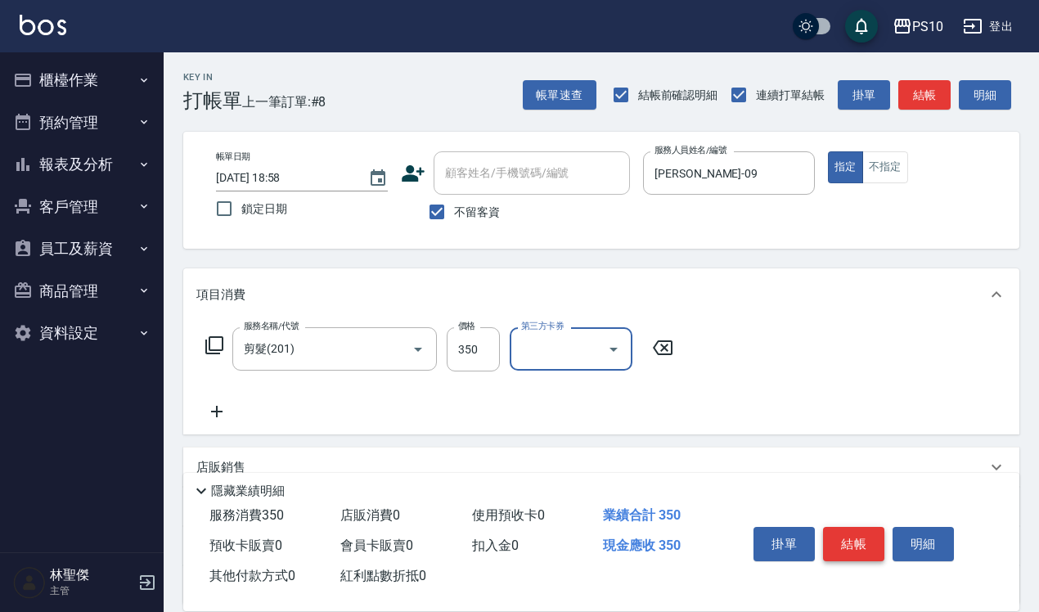
click at [844, 536] on button "結帳" at bounding box center [853, 544] width 61 height 34
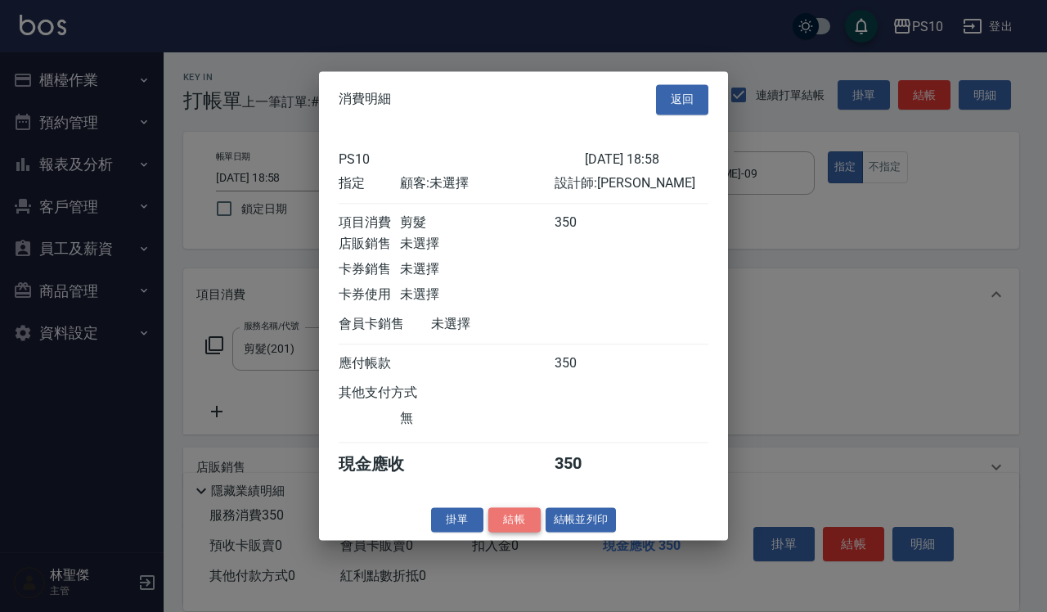
click at [505, 532] on button "結帳" at bounding box center [514, 519] width 52 height 25
type input "[DATE] 18:59"
